Goal: Submit feedback/report problem

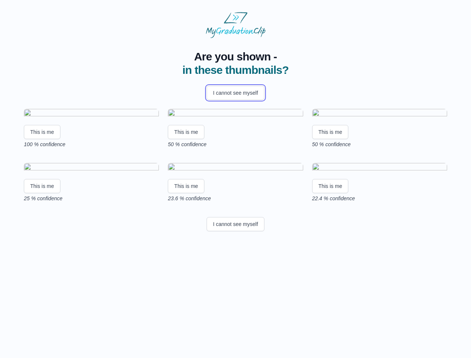
click at [235, 93] on button "I cannot see myself" at bounding box center [236, 93] width 58 height 14
click at [42, 197] on html "Are you shown - in these thumbnails? I cannot see myself This is me 100 % confi…" at bounding box center [235, 123] width 471 height 246
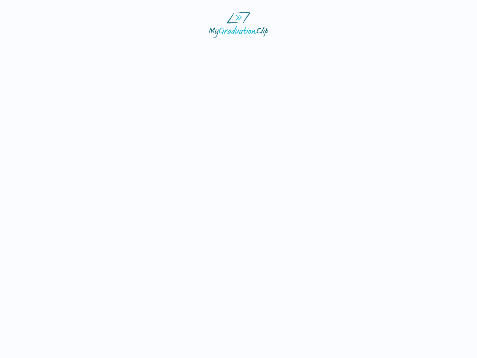
click at [187, 50] on html at bounding box center [238, 25] width 477 height 50
click at [332, 50] on html at bounding box center [238, 25] width 477 height 50
click at [42, 50] on html at bounding box center [238, 25] width 477 height 50
click at [187, 50] on html at bounding box center [238, 25] width 477 height 50
click at [332, 50] on html at bounding box center [238, 25] width 477 height 50
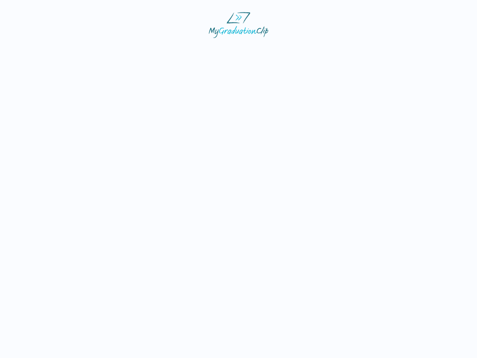
click at [235, 50] on html at bounding box center [238, 25] width 477 height 50
